Goal: Information Seeking & Learning: Learn about a topic

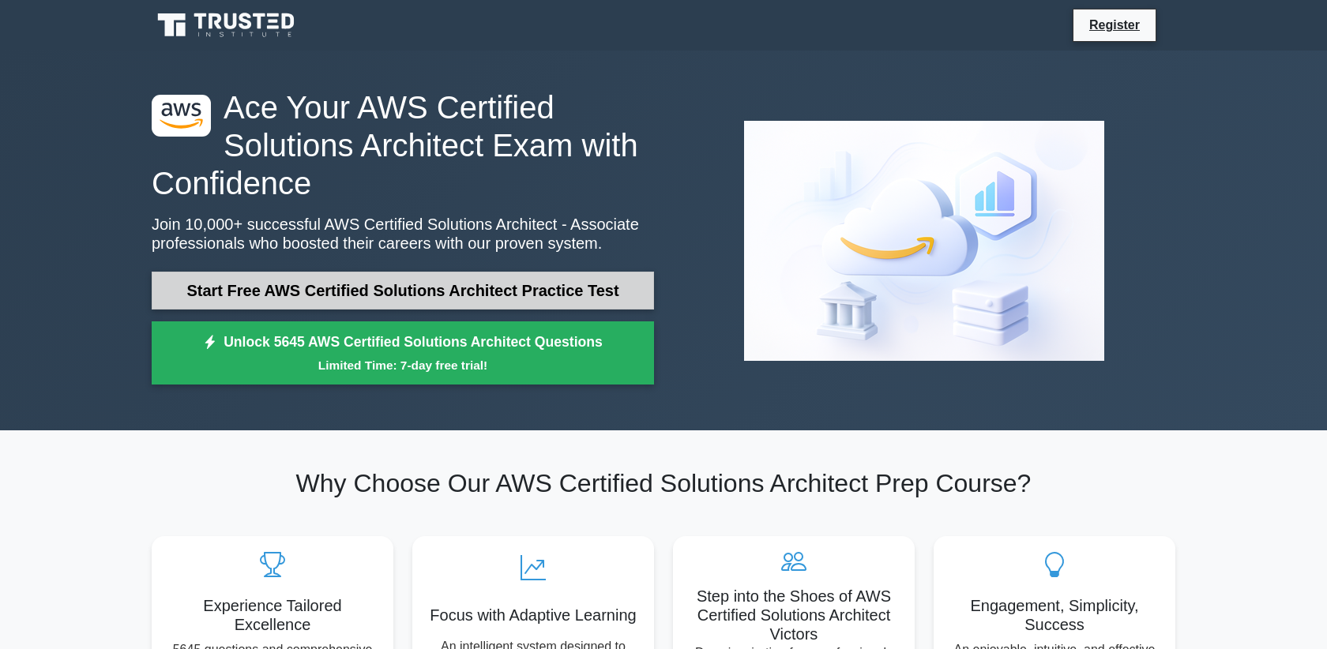
click at [277, 279] on link "Start Free AWS Certified Solutions Architect Practice Test" at bounding box center [403, 291] width 502 height 38
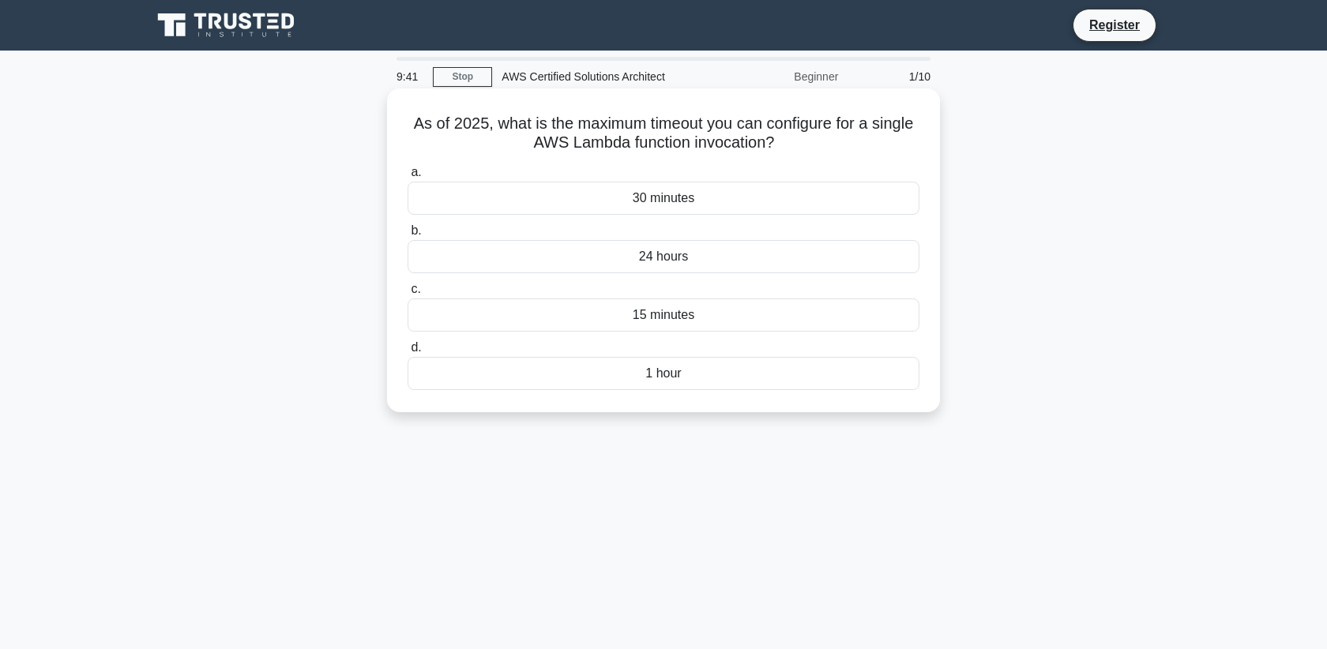
click at [538, 146] on h5 "As of 2025, what is the maximum timeout you can configure for a single AWS Lamb…" at bounding box center [663, 134] width 515 height 40
drag, startPoint x: 538, startPoint y: 146, endPoint x: 732, endPoint y: 149, distance: 193.6
click at [732, 149] on h5 "As of 2025, what is the maximum timeout you can configure for a single AWS Lamb…" at bounding box center [663, 134] width 515 height 40
click at [704, 320] on div "15 minutes" at bounding box center [664, 315] width 512 height 33
click at [408, 295] on input "c. 15 minutes" at bounding box center [408, 289] width 0 height 10
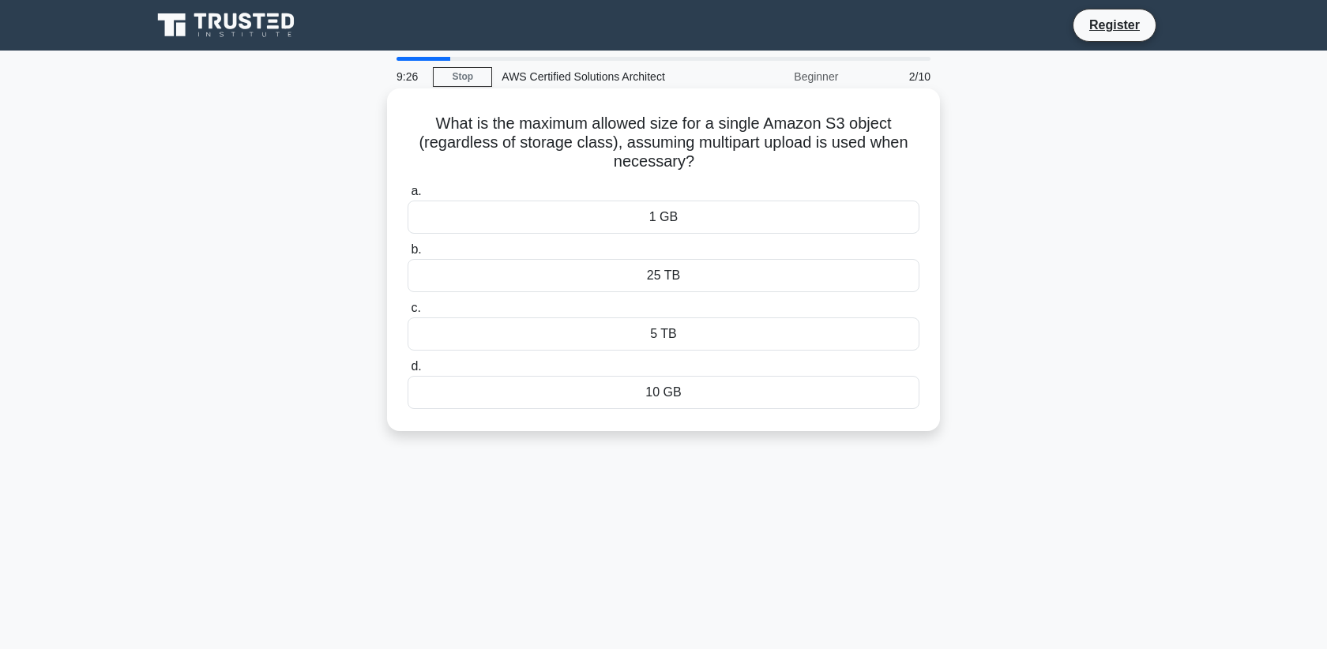
click at [709, 279] on div "25 TB" at bounding box center [664, 275] width 512 height 33
click at [408, 255] on input "b. 25 TB" at bounding box center [408, 250] width 0 height 10
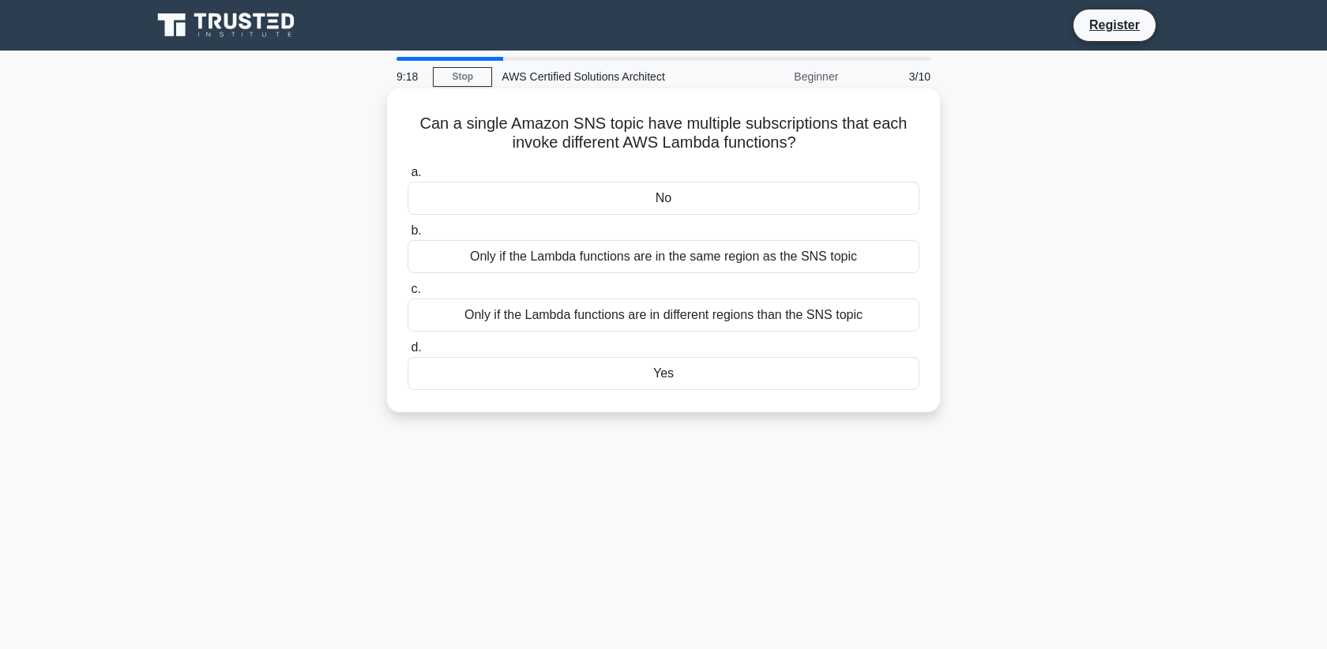
click at [711, 265] on div "Only if the Lambda functions are in the same region as the SNS topic" at bounding box center [664, 256] width 512 height 33
click at [408, 236] on input "b. Only if the Lambda functions are in the same region as the SNS topic" at bounding box center [408, 231] width 0 height 10
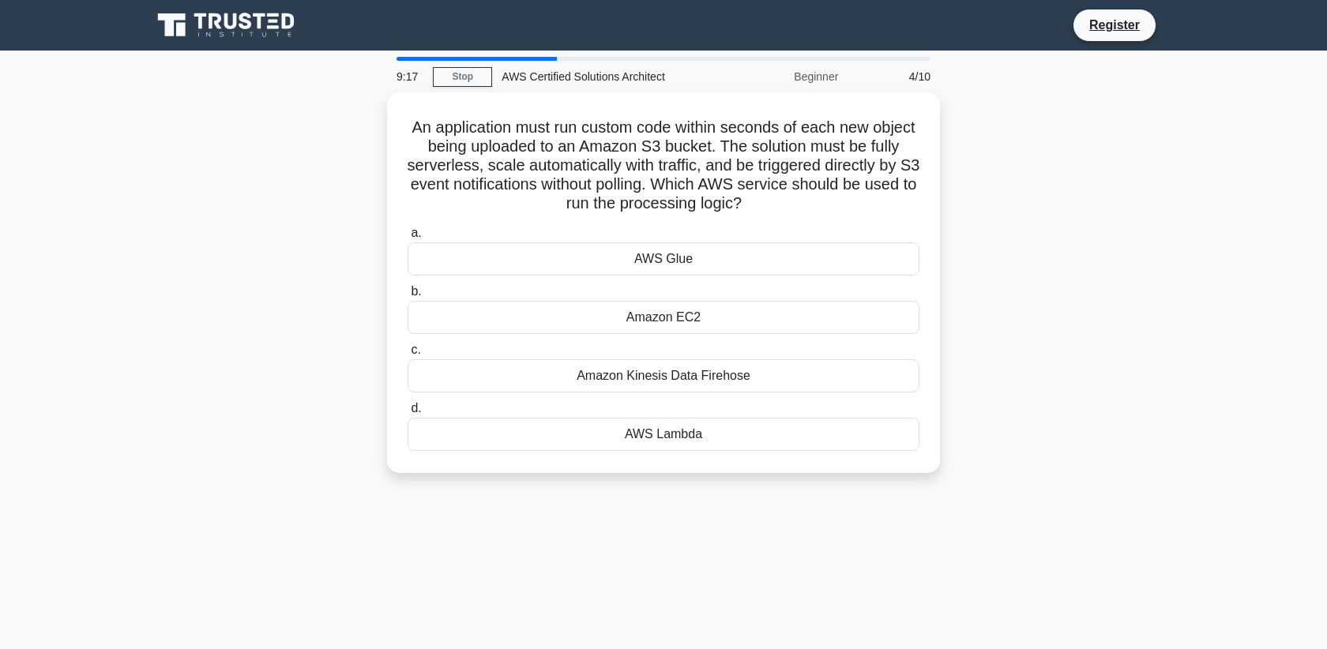
click at [711, 265] on div "AWS Glue" at bounding box center [664, 259] width 512 height 33
click at [408, 239] on input "a. AWS Glue" at bounding box center [408, 233] width 0 height 10
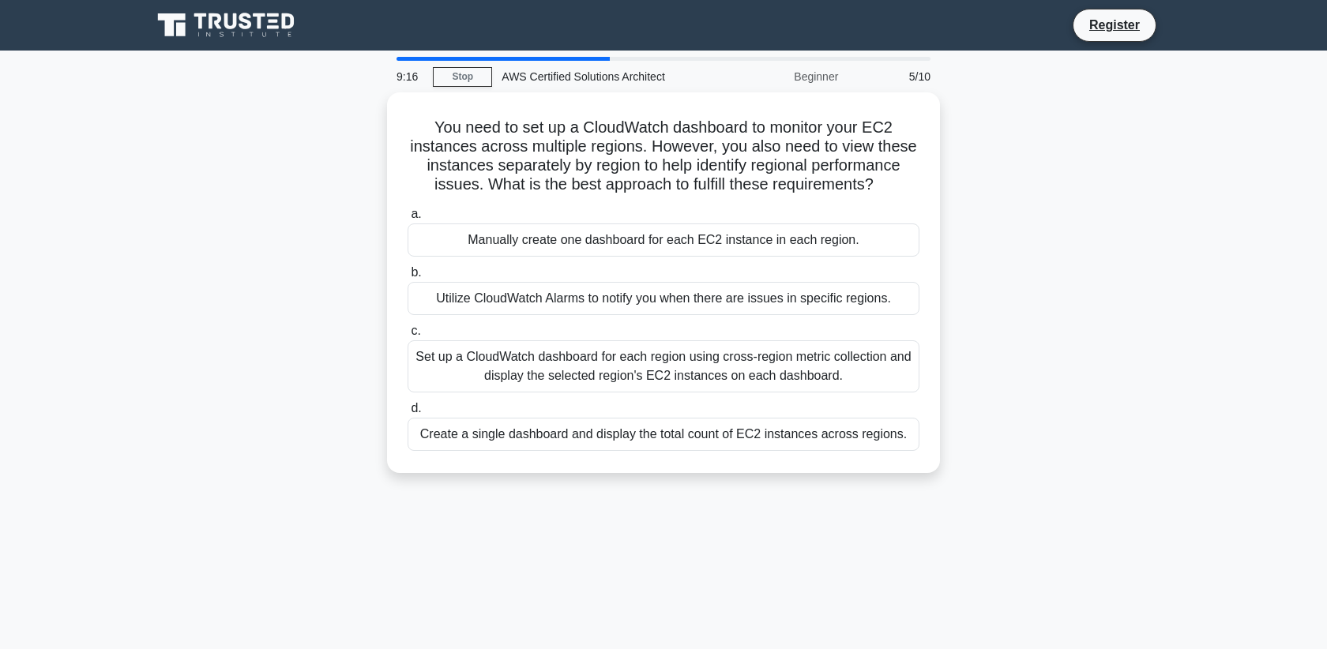
click at [711, 265] on label "b. Utilize CloudWatch Alarms to notify you when there are issues in specific re…" at bounding box center [664, 289] width 512 height 52
click at [408, 268] on input "b. Utilize CloudWatch Alarms to notify you when there are issues in specific re…" at bounding box center [408, 273] width 0 height 10
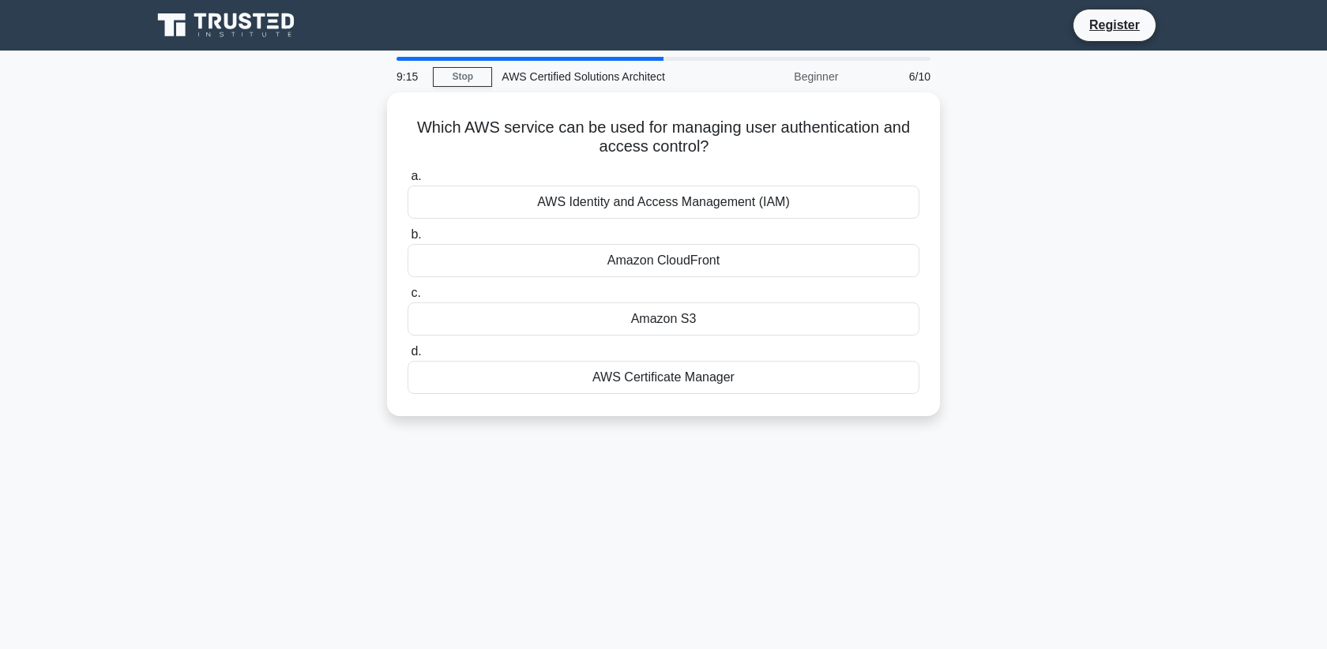
click at [711, 262] on div "Amazon CloudFront" at bounding box center [664, 260] width 512 height 33
click at [408, 240] on input "b. Amazon CloudFront" at bounding box center [408, 235] width 0 height 10
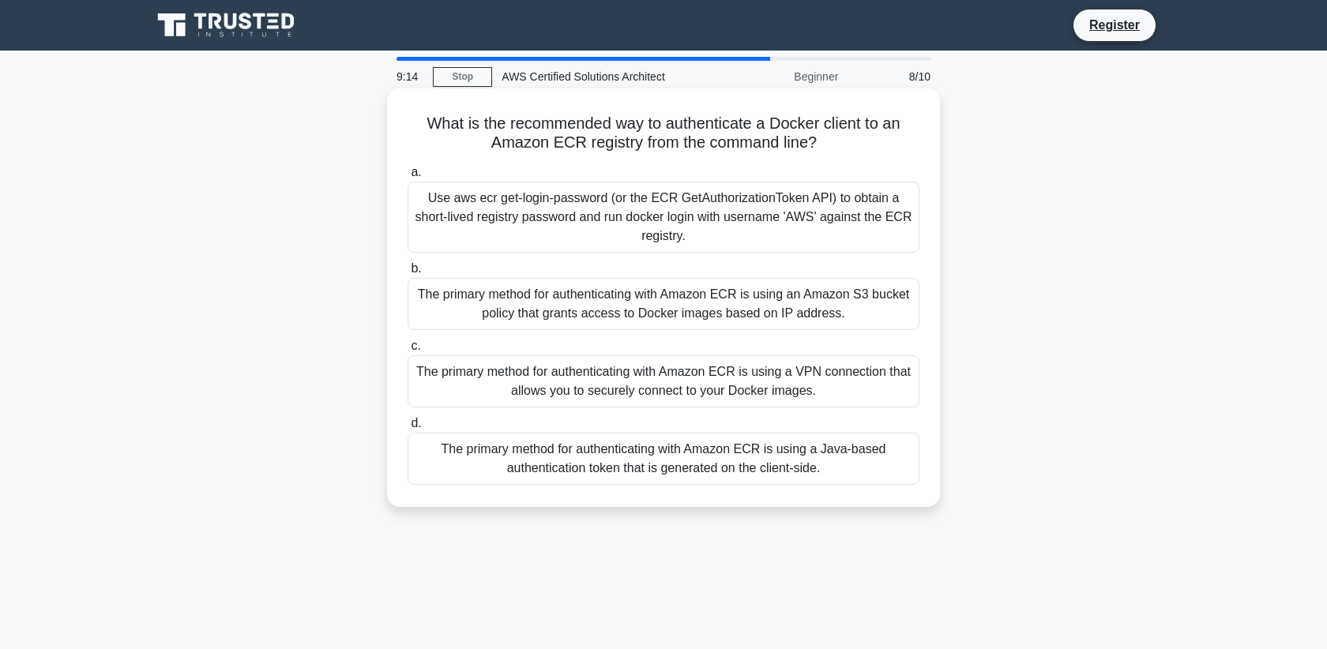
click at [709, 260] on label "b. The primary method for authenticating with Amazon ECR is using an Amazon S3 …" at bounding box center [664, 294] width 512 height 71
click at [408, 264] on input "b. The primary method for authenticating with Amazon ECR is using an Amazon S3 …" at bounding box center [408, 269] width 0 height 10
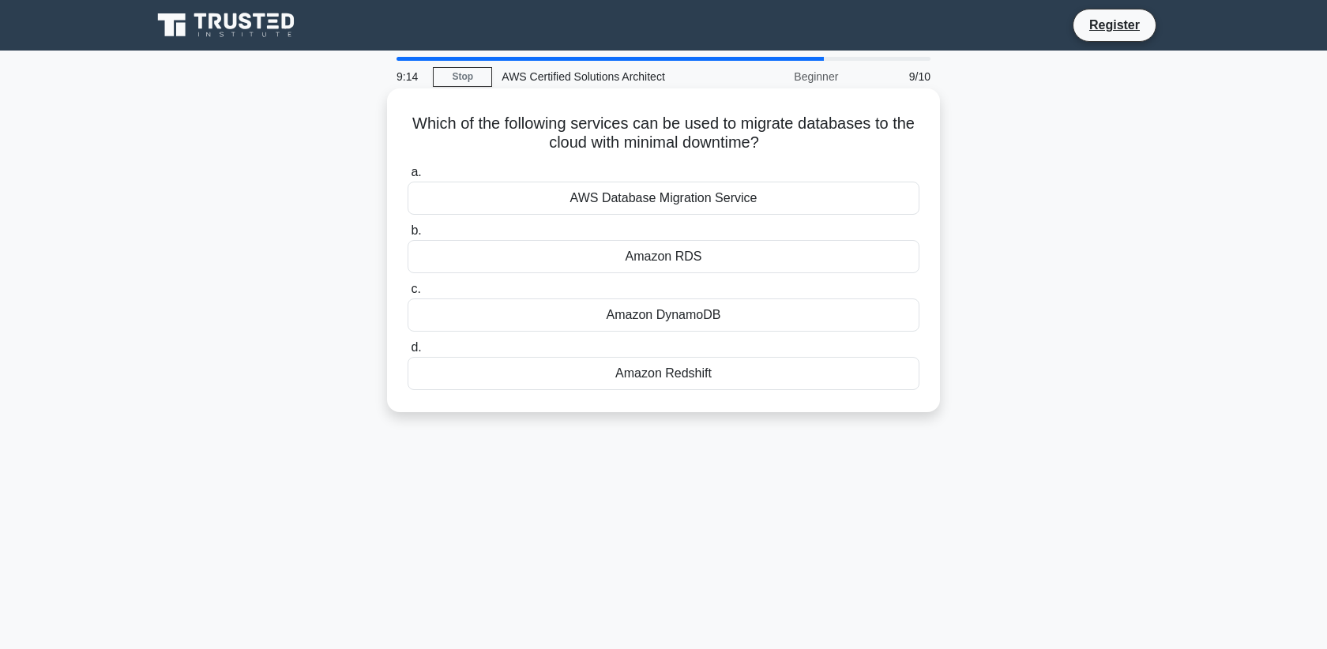
click at [713, 224] on label "b. Amazon RDS" at bounding box center [664, 247] width 512 height 52
click at [408, 226] on input "b. Amazon RDS" at bounding box center [408, 231] width 0 height 10
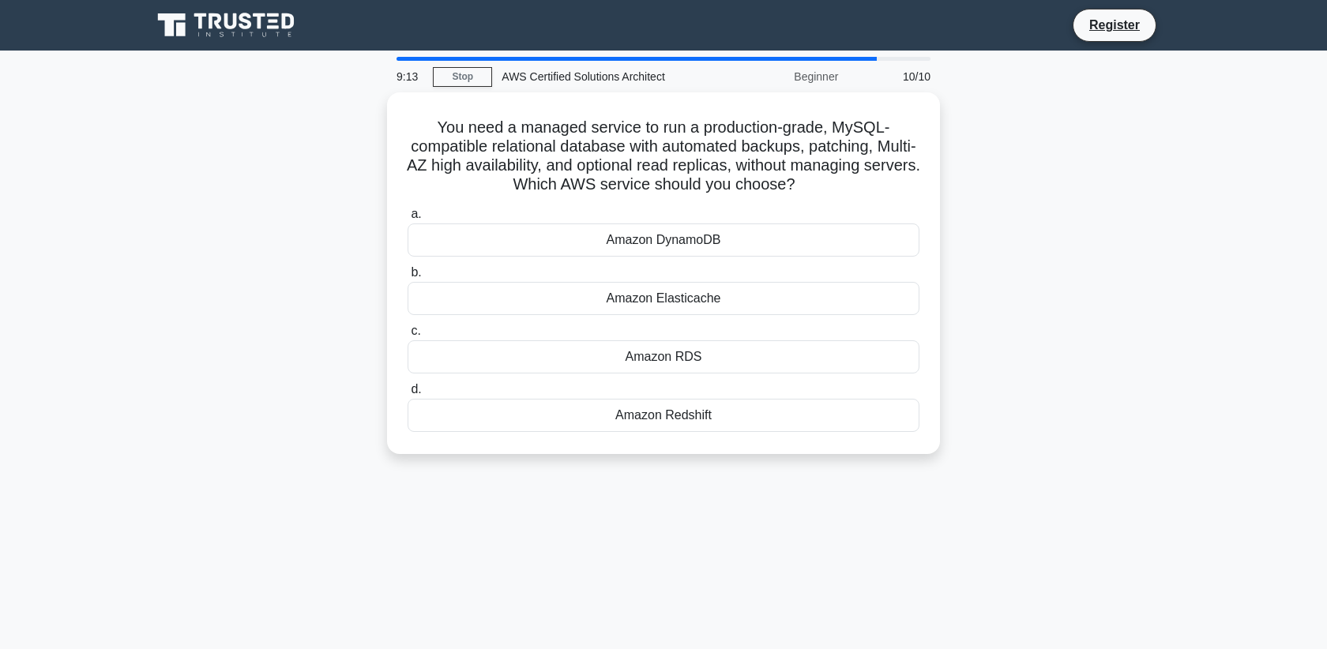
click at [713, 224] on div "Amazon DynamoDB" at bounding box center [664, 240] width 512 height 33
click at [408, 220] on input "a. Amazon DynamoDB" at bounding box center [408, 214] width 0 height 10
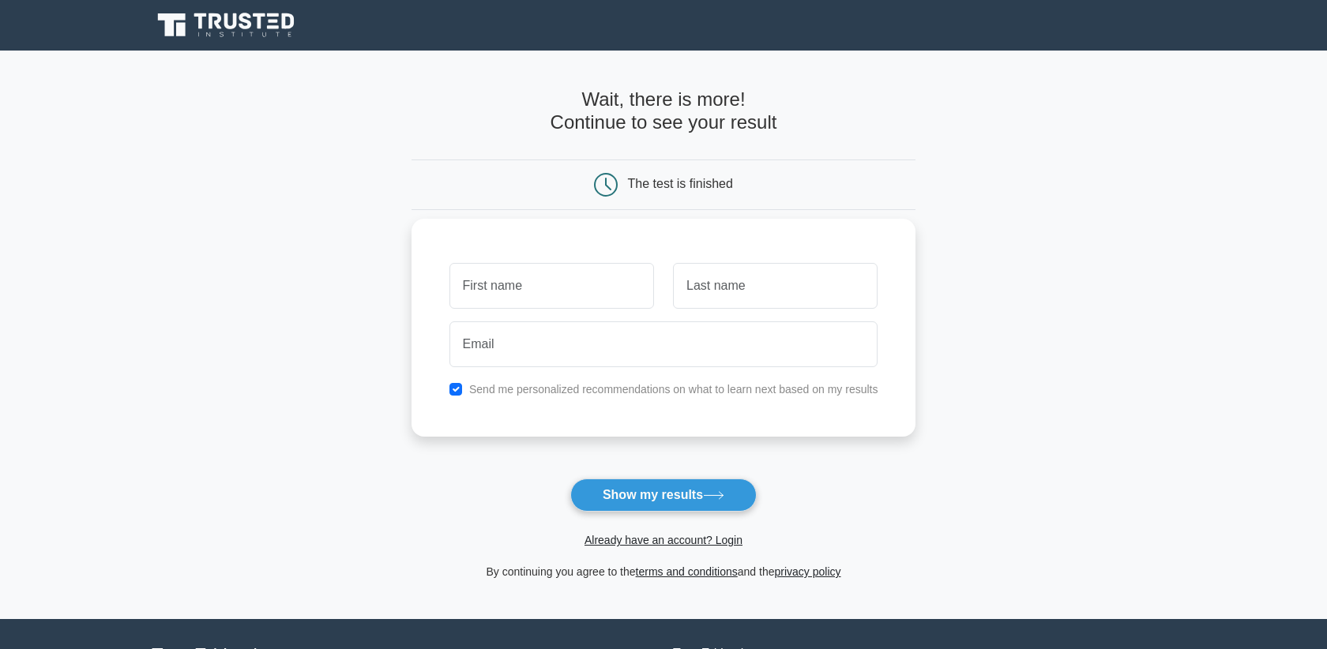
click at [708, 235] on div "Send me personalized recommendations on what to learn next based on my results" at bounding box center [664, 328] width 505 height 218
